Goal: Find specific page/section: Find specific page/section

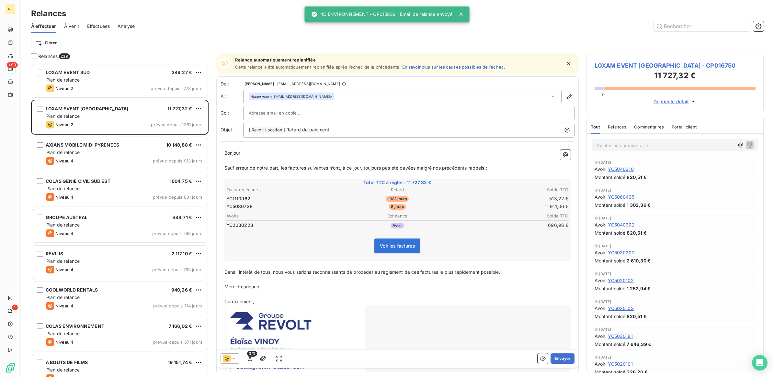
scroll to position [308, 171]
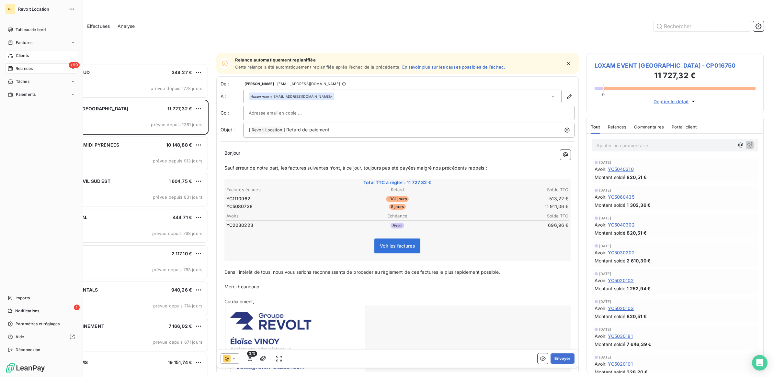
click at [30, 55] on div "Clients" at bounding box center [41, 56] width 72 height 10
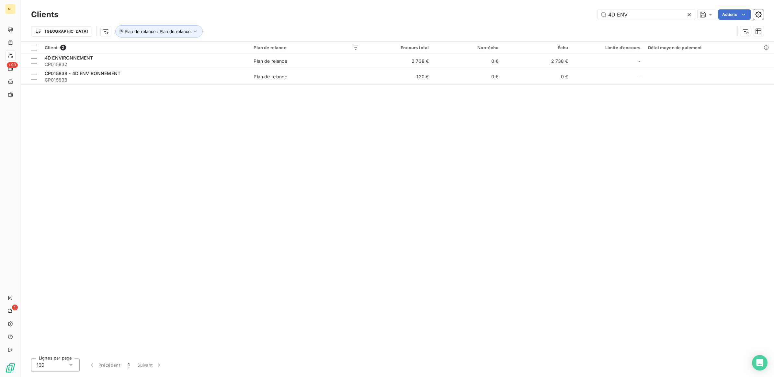
drag, startPoint x: 633, startPoint y: 17, endPoint x: 548, endPoint y: 16, distance: 85.1
click at [548, 16] on div "4D ENV Actions" at bounding box center [414, 14] width 697 height 10
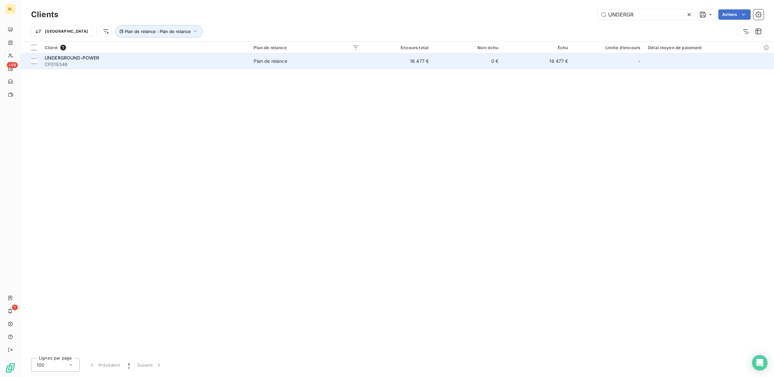
type input "UNDERGR"
click at [108, 65] on span "CP018346" at bounding box center [145, 64] width 201 height 6
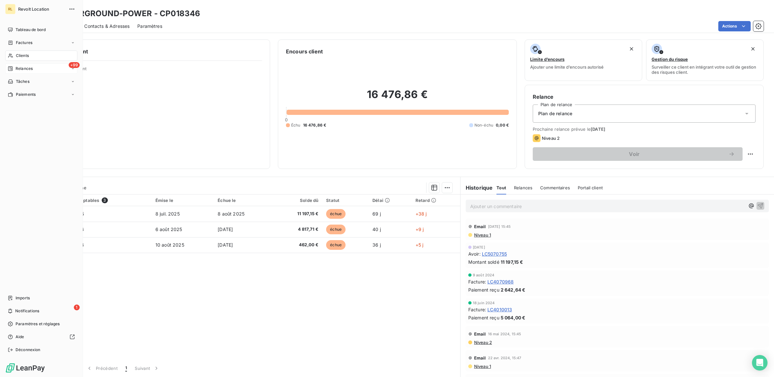
click at [26, 68] on span "Relances" at bounding box center [24, 69] width 17 height 6
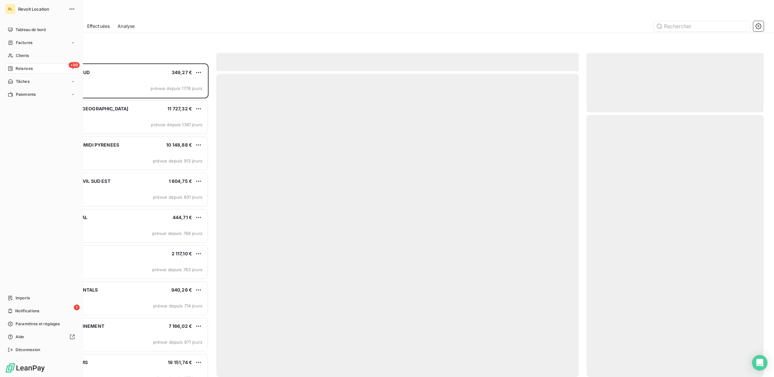
scroll to position [308, 171]
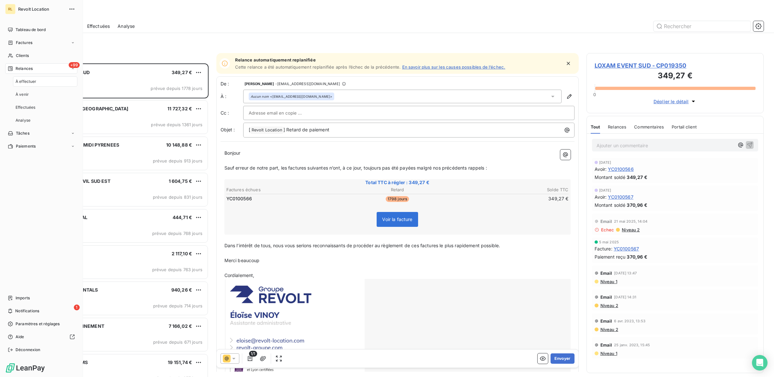
click at [36, 80] on span "À effectuer" at bounding box center [26, 82] width 21 height 6
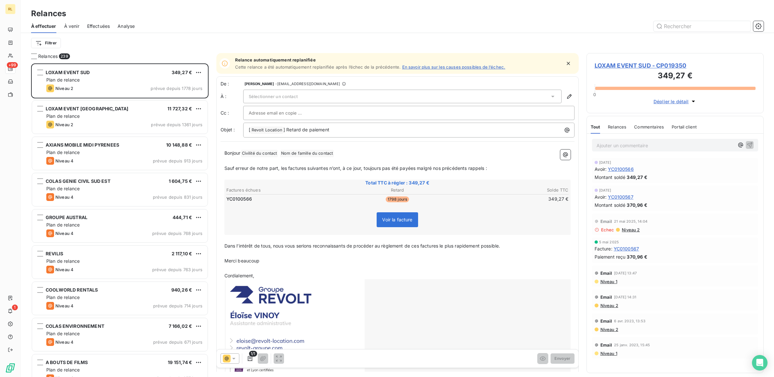
click at [233, 358] on icon at bounding box center [233, 359] width 3 height 2
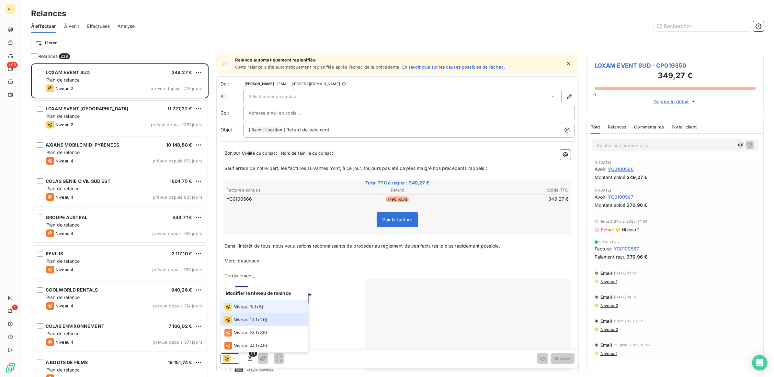
click at [243, 308] on span "Niveau 1" at bounding box center [242, 307] width 18 height 6
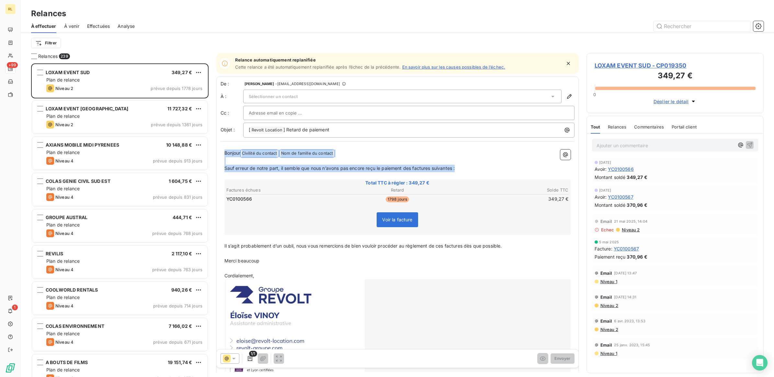
drag, startPoint x: 225, startPoint y: 154, endPoint x: 468, endPoint y: 169, distance: 243.6
click at [468, 169] on div "Bonjour Civilité du contact ﻿ Nom de famille du contact ﻿ ﻿ ﻿ Sauf erreur de no…" at bounding box center [397, 266] width 346 height 232
copy div "Bonjour Civilité du contact ﻿ Nom de famille du contact ﻿ ﻿ ﻿ Sauf erreur de no…"
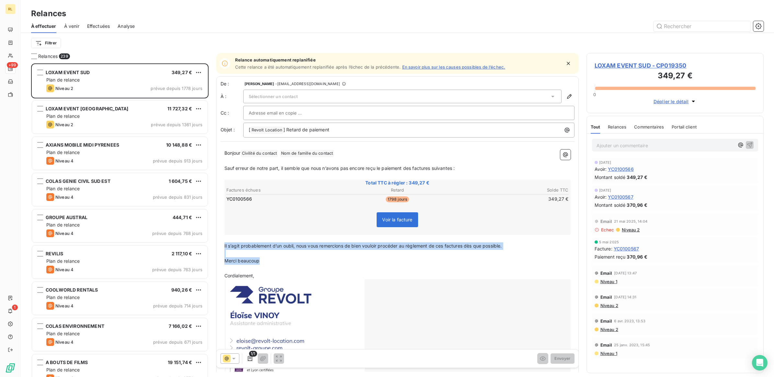
drag, startPoint x: 224, startPoint y: 245, endPoint x: 263, endPoint y: 262, distance: 42.5
click at [263, 262] on div "Bonjour Civilité du contact ﻿ Nom de famille du contact ﻿ ﻿ ﻿ Sauf erreur de no…" at bounding box center [397, 266] width 346 height 232
copy div "Il s’agit probablement d’un oubli, nous vous remercions de bien vouloir procéde…"
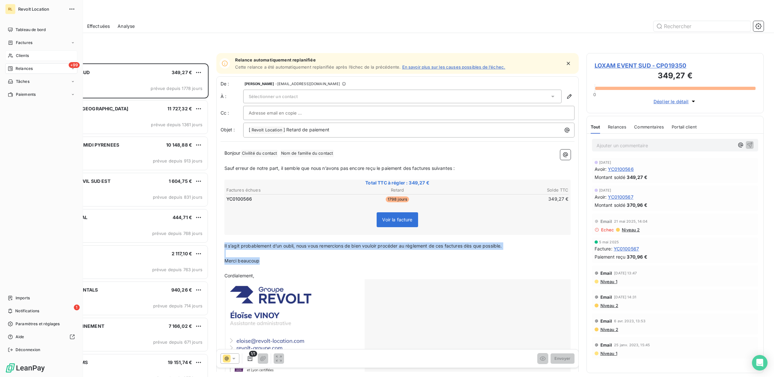
click at [33, 54] on div "Clients" at bounding box center [41, 56] width 72 height 10
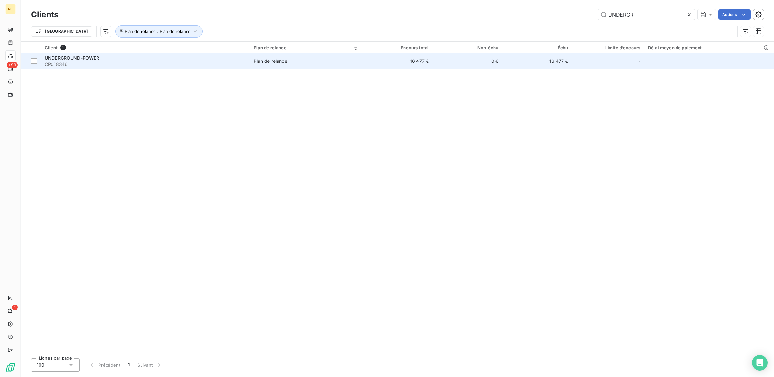
click at [106, 64] on span "CP018346" at bounding box center [145, 64] width 201 height 6
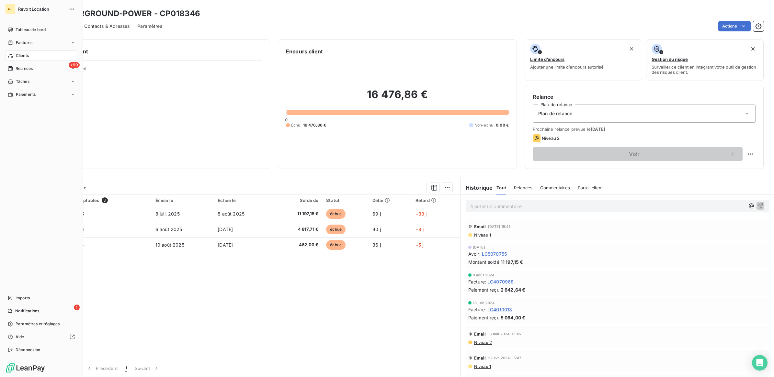
click at [28, 55] on span "Clients" at bounding box center [22, 56] width 13 height 6
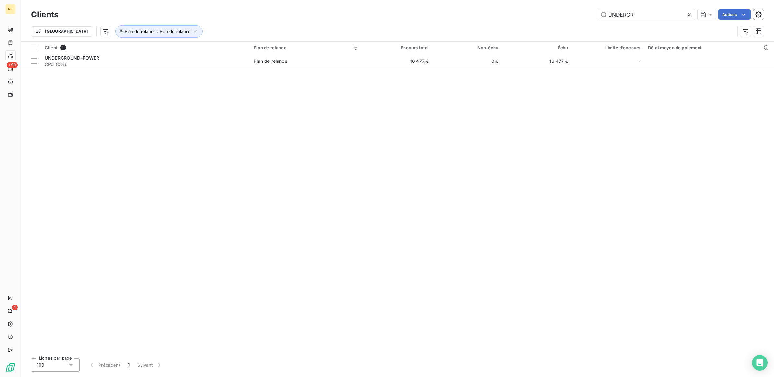
drag, startPoint x: 638, startPoint y: 15, endPoint x: 554, endPoint y: 12, distance: 83.9
click at [554, 12] on div "UNDERGR Actions" at bounding box center [414, 14] width 697 height 10
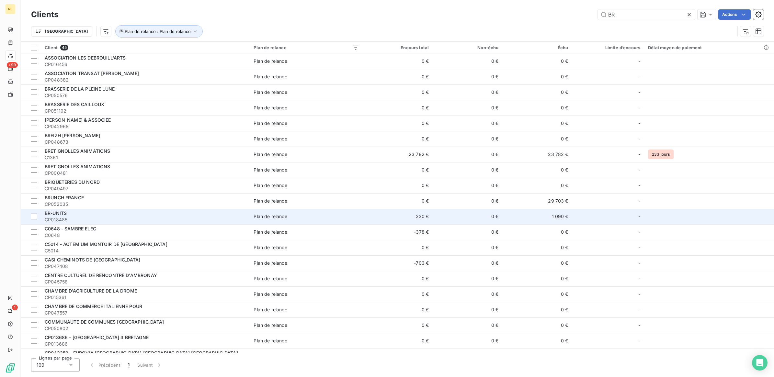
type input "BR"
click at [131, 217] on span "CP018485" at bounding box center [145, 220] width 201 height 6
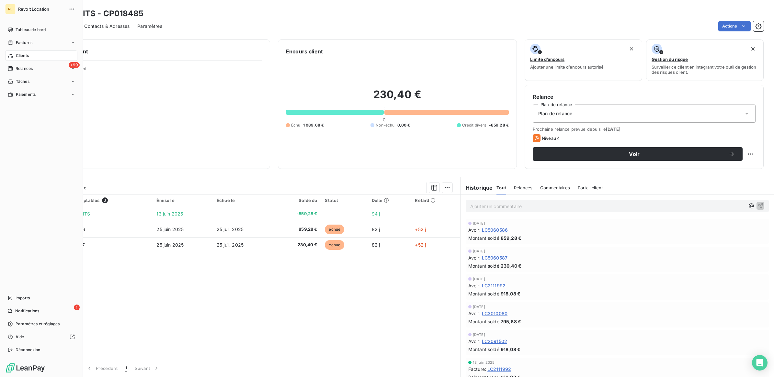
click at [26, 54] on span "Clients" at bounding box center [22, 56] width 13 height 6
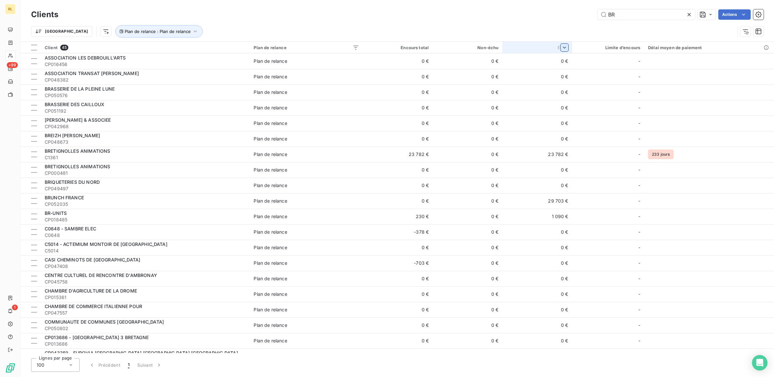
type input "B"
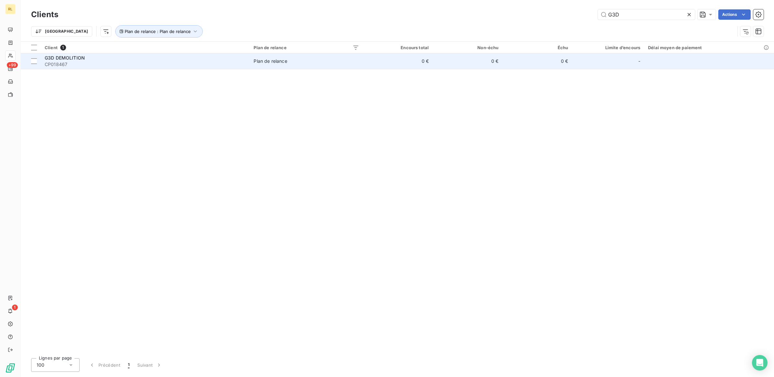
type input "G3D"
click at [132, 62] on span "CP018467" at bounding box center [145, 64] width 201 height 6
